Goal: Transaction & Acquisition: Purchase product/service

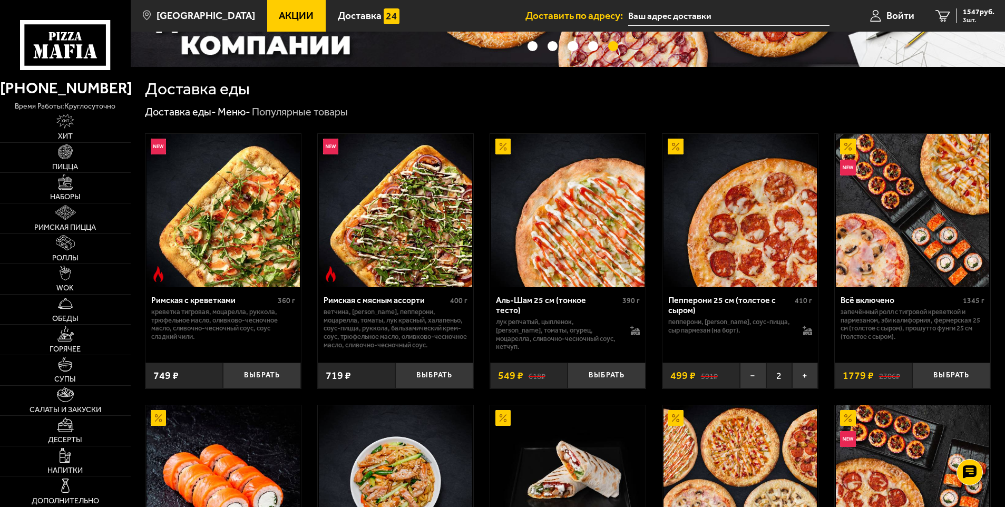
scroll to position [263, 0]
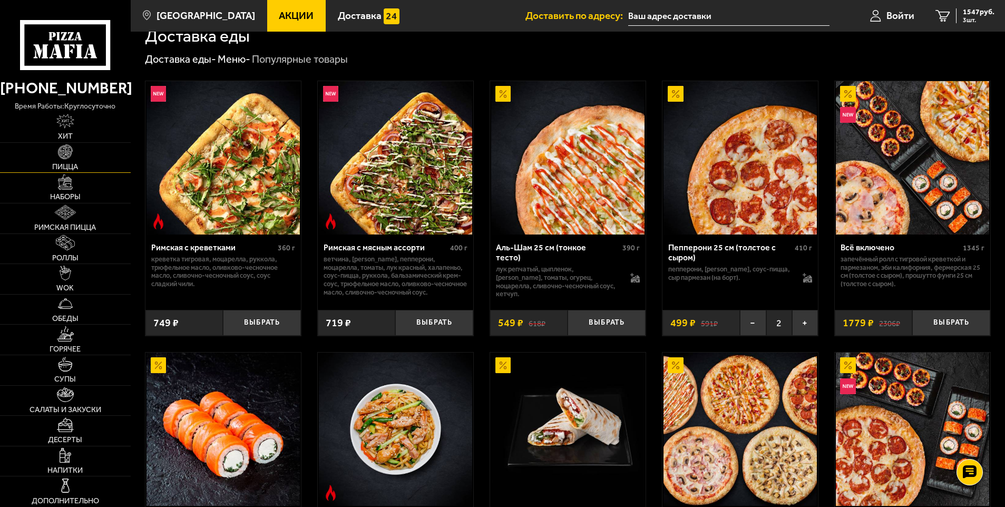
click at [64, 153] on img at bounding box center [65, 151] width 15 height 15
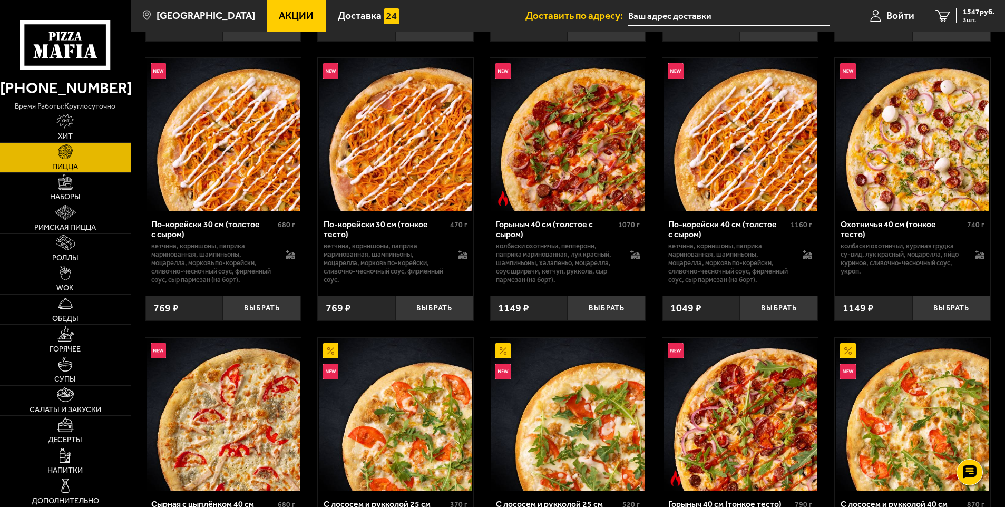
scroll to position [2806, 0]
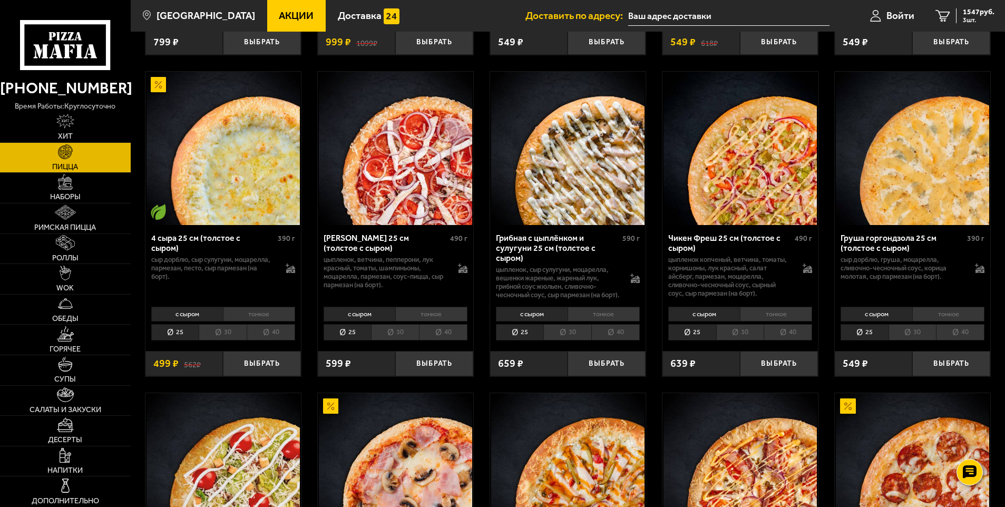
drag, startPoint x: 67, startPoint y: 190, endPoint x: 353, endPoint y: 73, distance: 309.0
click at [67, 190] on link "Наборы" at bounding box center [65, 188] width 131 height 30
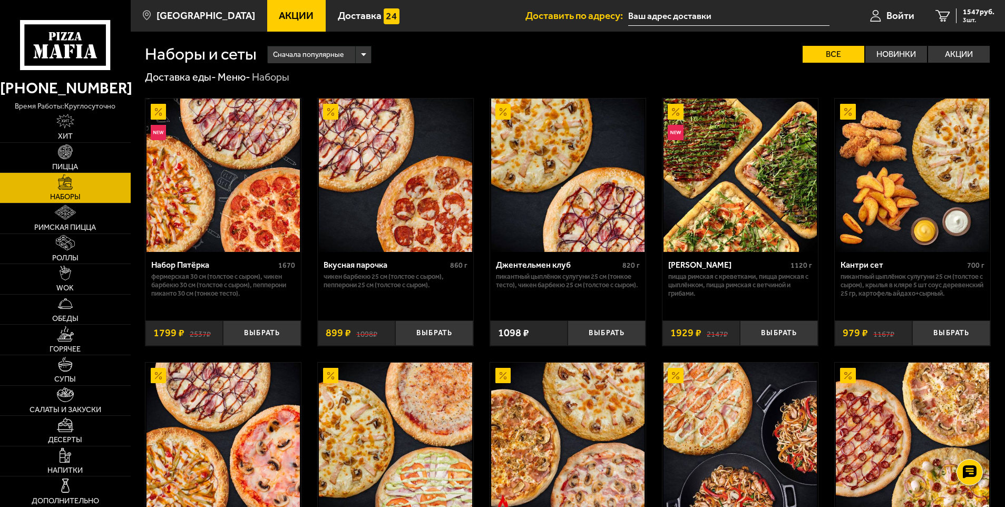
click at [324, 57] on span "Сначала популярные" at bounding box center [308, 55] width 71 height 20
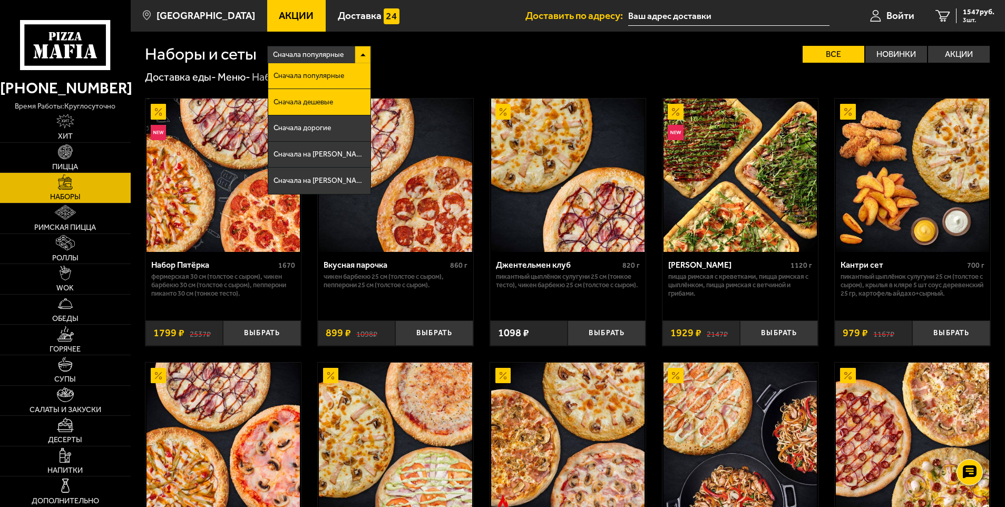
click at [327, 108] on li "Сначала дешевые" at bounding box center [319, 102] width 103 height 26
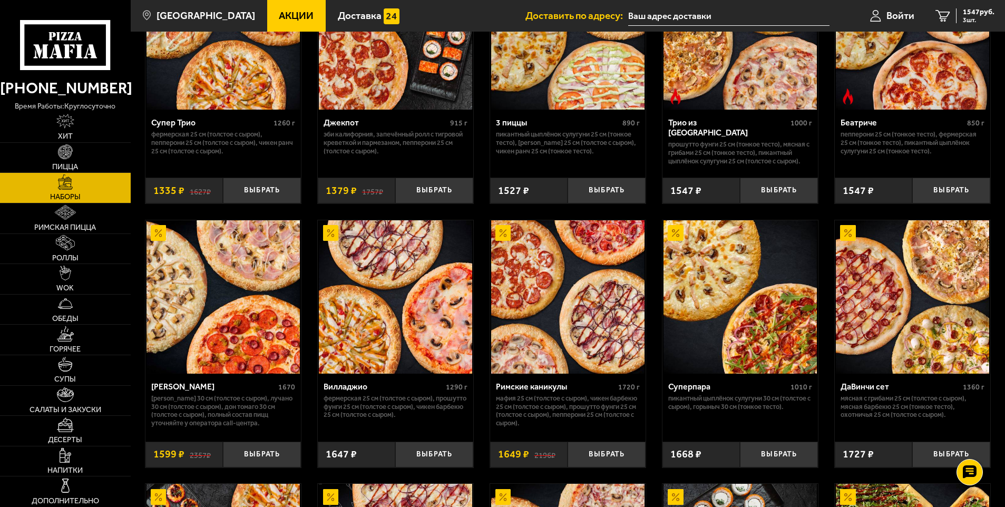
scroll to position [474, 0]
